Goal: Task Accomplishment & Management: Complete application form

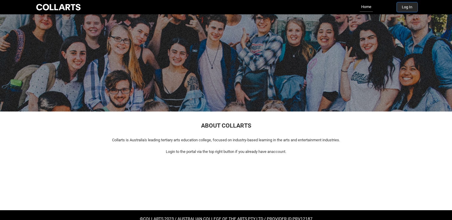
click at [410, 7] on button "Log In" at bounding box center [407, 7] width 21 height 10
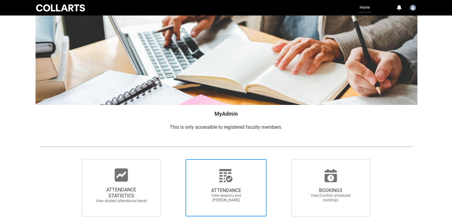
click at [235, 189] on span "ATTENDANCE" at bounding box center [226, 191] width 53 height 6
click at [175, 160] on input "ATTENDANCE View sessions and [PERSON_NAME]" at bounding box center [175, 159] width 0 height 0
radio input "true"
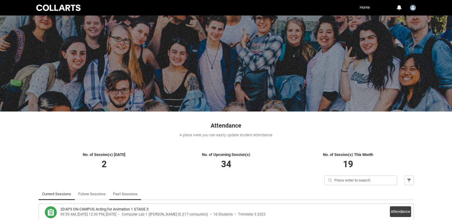
click at [122, 194] on link "Past Sessions" at bounding box center [125, 195] width 24 height 12
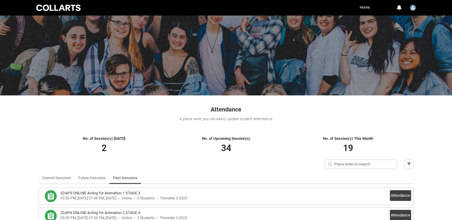
scroll to position [60, 0]
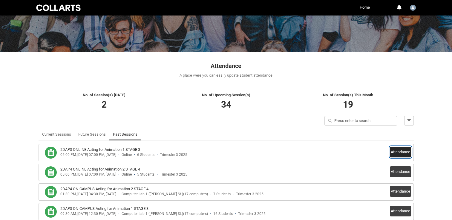
click at [391, 148] on button "Attendance" at bounding box center [400, 152] width 21 height 11
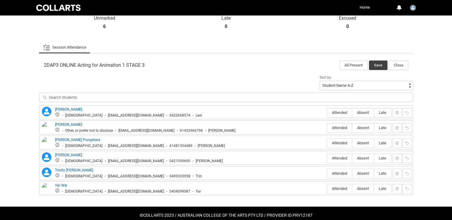
scroll to position [164, 0]
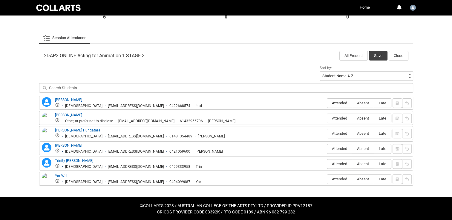
click at [341, 103] on span "Attended" at bounding box center [339, 103] width 25 height 4
click at [327, 103] on input "Attended" at bounding box center [327, 103] width 0 height 0
type lightning-radio-group "Attended"
radio input "true"
click at [341, 119] on span "Attended" at bounding box center [339, 118] width 25 height 4
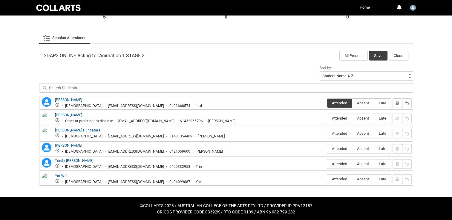
click at [327, 119] on input "Attended" at bounding box center [327, 118] width 0 height 0
type lightning-radio-group "Attended"
radio input "true"
click at [337, 163] on span "Attended" at bounding box center [339, 164] width 25 height 4
click at [327, 164] on input "Attended" at bounding box center [327, 164] width 0 height 0
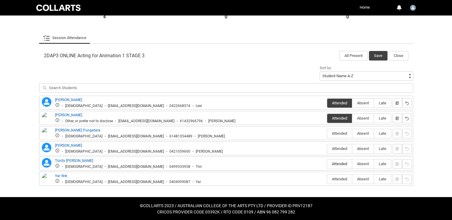
type lightning-radio-group "Attended"
radio input "true"
click at [366, 179] on span "Absent" at bounding box center [363, 179] width 22 height 4
click at [352, 179] on input "Absent" at bounding box center [352, 179] width 0 height 0
type lightning-radio-group "Absent"
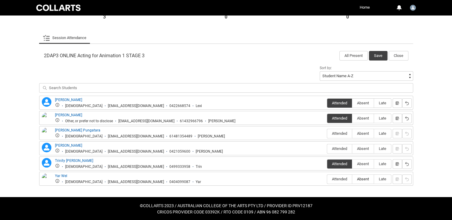
radio input "true"
click at [336, 148] on span "Attended" at bounding box center [339, 149] width 25 height 4
click at [327, 149] on input "Attended" at bounding box center [327, 149] width 0 height 0
type lightning-radio-group "Attended"
radio input "true"
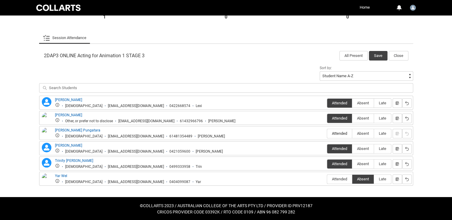
click at [345, 134] on span "Attended" at bounding box center [339, 133] width 25 height 4
click at [327, 134] on input "Attended" at bounding box center [327, 134] width 0 height 0
type lightning-radio-group "Attended"
radio input "true"
click at [380, 53] on button "Save" at bounding box center [378, 56] width 19 height 10
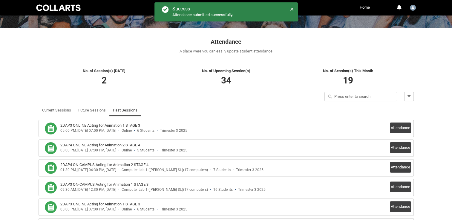
scroll to position [79, 0]
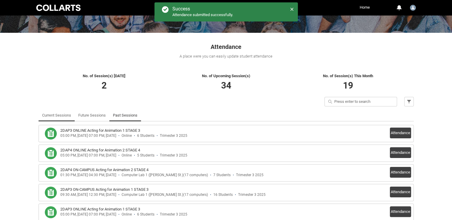
click at [55, 115] on link "Current Sessions" at bounding box center [56, 116] width 29 height 12
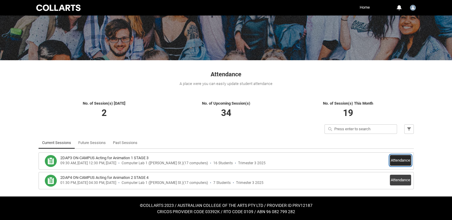
click at [403, 163] on button "Attendance" at bounding box center [400, 160] width 21 height 11
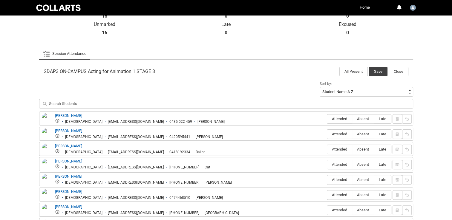
scroll to position [171, 0]
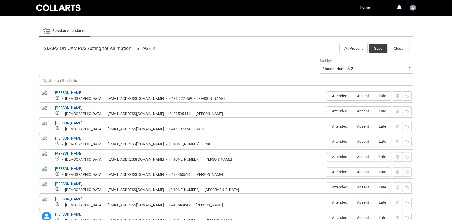
click at [337, 94] on span "Attended" at bounding box center [339, 96] width 25 height 4
click at [327, 96] on input "Attended" at bounding box center [327, 96] width 0 height 0
type lightning-radio-group "Attended"
radio input "true"
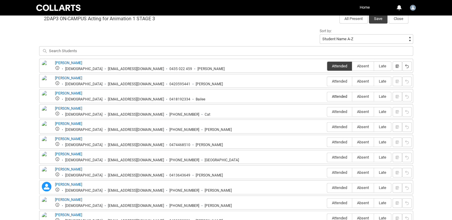
scroll to position [231, 0]
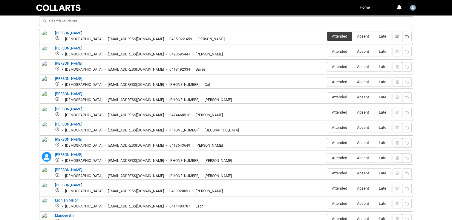
click at [365, 50] on span "Absent" at bounding box center [363, 51] width 22 height 4
click at [352, 51] on input "Absent" at bounding box center [352, 51] width 0 height 0
type lightning-radio-group "Absent"
radio input "true"
click at [331, 67] on span "Attended" at bounding box center [339, 67] width 25 height 4
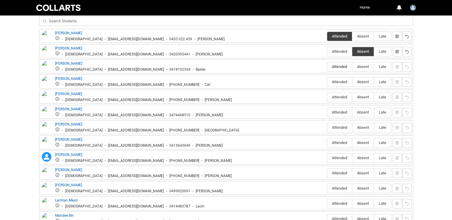
click at [327, 67] on input "Attended" at bounding box center [327, 67] width 0 height 0
type lightning-radio-group "Attended"
radio input "true"
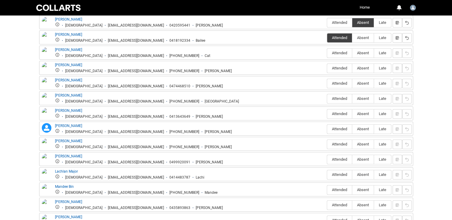
scroll to position [261, 0]
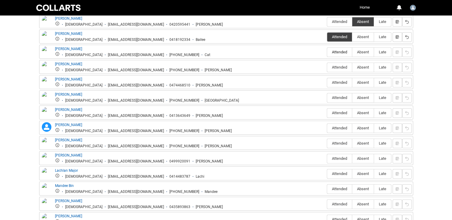
click at [340, 53] on span "Attended" at bounding box center [339, 52] width 25 height 4
click at [327, 52] on input "Attended" at bounding box center [327, 52] width 0 height 0
type lightning-radio-group "Attended"
radio input "true"
click at [361, 68] on span "Absent" at bounding box center [363, 67] width 22 height 4
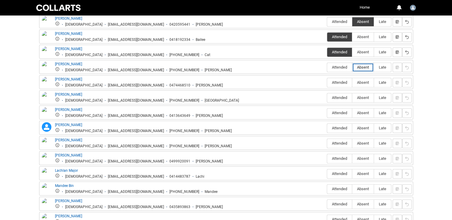
click at [352, 68] on input "Absent" at bounding box center [352, 67] width 0 height 0
type lightning-radio-group "Absent"
radio input "true"
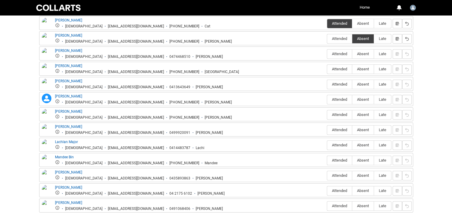
scroll to position [290, 0]
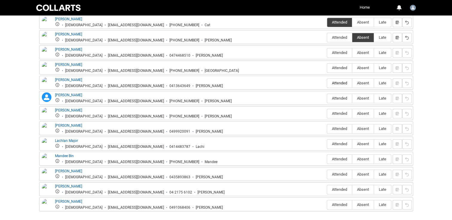
click at [333, 82] on span "Attended" at bounding box center [339, 83] width 25 height 4
click at [327, 83] on input "Attended" at bounding box center [327, 83] width 0 height 0
type lightning-radio-group "Attended"
radio input "true"
click at [359, 68] on span "Absent" at bounding box center [363, 68] width 22 height 4
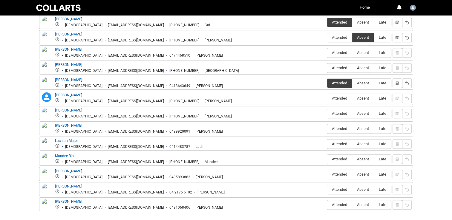
click at [352, 68] on input "Absent" at bounding box center [352, 68] width 0 height 0
type lightning-radio-group "Absent"
radio input "true"
click at [338, 52] on span "Attended" at bounding box center [339, 52] width 25 height 4
click at [327, 53] on input "Attended" at bounding box center [327, 53] width 0 height 0
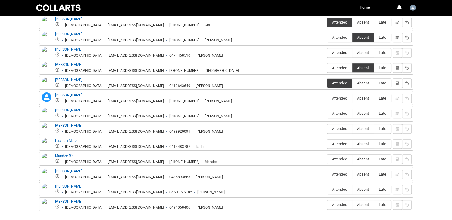
type lightning-radio-group "Attended"
radio input "true"
click at [341, 99] on span "Attended" at bounding box center [339, 98] width 25 height 4
click at [327, 99] on input "Attended" at bounding box center [327, 98] width 0 height 0
type lightning-radio-group "Attended"
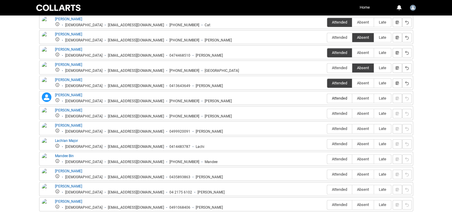
radio input "true"
click at [338, 113] on span "Attended" at bounding box center [339, 113] width 25 height 4
click at [327, 114] on input "Attended" at bounding box center [327, 114] width 0 height 0
type lightning-radio-group "Attended"
radio input "true"
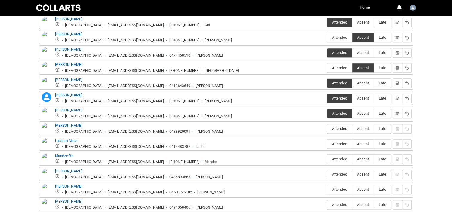
click at [343, 128] on span "Attended" at bounding box center [339, 129] width 25 height 4
click at [327, 129] on input "Attended" at bounding box center [327, 129] width 0 height 0
type lightning-radio-group "Attended"
radio input "true"
click at [343, 144] on span "Attended" at bounding box center [339, 144] width 25 height 4
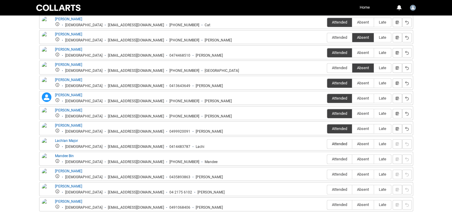
click at [327, 144] on input "Attended" at bounding box center [327, 144] width 0 height 0
type lightning-radio-group "Attended"
radio input "true"
click at [362, 157] on span "Absent" at bounding box center [363, 159] width 22 height 4
click at [352, 159] on input "Absent" at bounding box center [352, 159] width 0 height 0
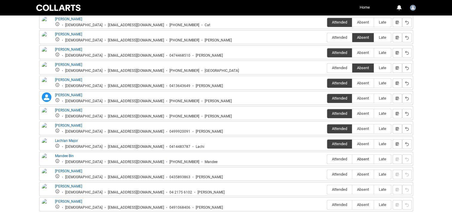
type lightning-radio-group "Absent"
radio input "true"
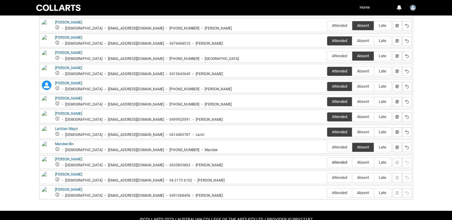
scroll to position [315, 0]
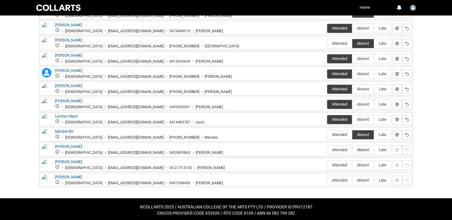
click at [364, 149] on span "Absent" at bounding box center [363, 150] width 22 height 4
click at [352, 150] on input "Absent" at bounding box center [352, 150] width 0 height 0
type lightning-radio-group "Absent"
radio input "true"
click at [343, 163] on span "Attended" at bounding box center [339, 165] width 25 height 4
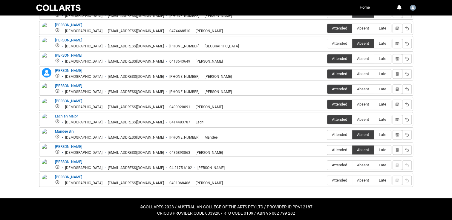
click at [327, 165] on input "Attended" at bounding box center [327, 165] width 0 height 0
type lightning-radio-group "Attended"
radio input "true"
click at [342, 178] on span "Attended" at bounding box center [339, 180] width 25 height 4
click at [327, 180] on input "Attended" at bounding box center [327, 180] width 0 height 0
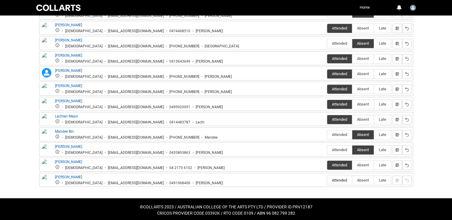
type lightning-radio-group "Attended"
radio input "true"
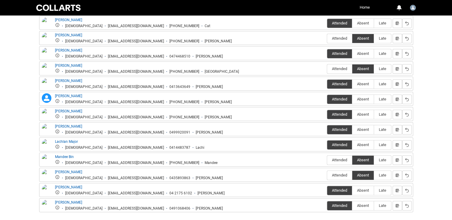
scroll to position [166, 0]
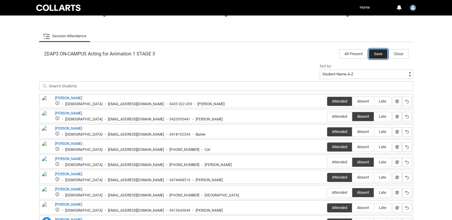
click at [376, 55] on button "Save" at bounding box center [378, 54] width 19 height 10
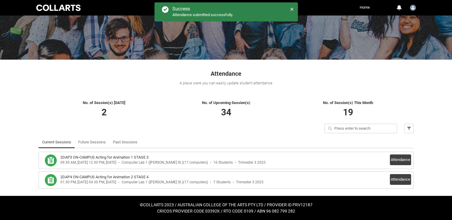
scroll to position [51, 0]
